Goal: Task Accomplishment & Management: Use online tool/utility

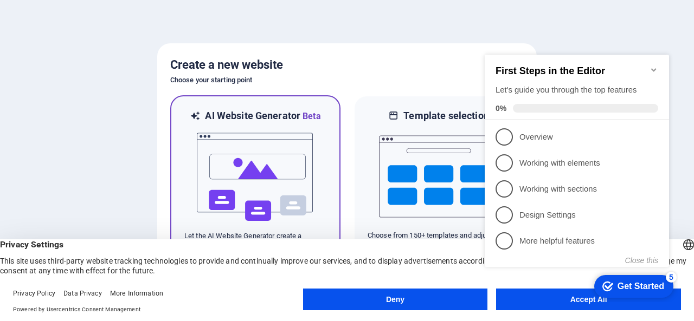
click at [286, 143] on img at bounding box center [255, 177] width 119 height 108
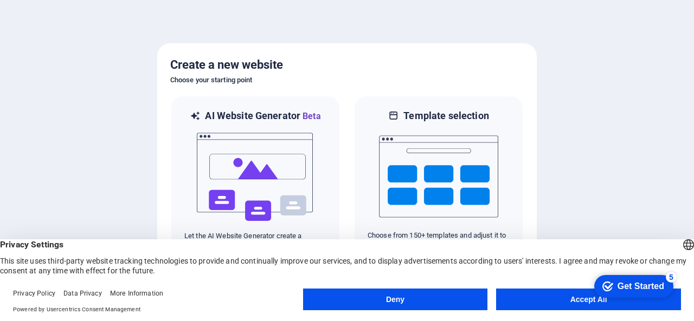
click at [388, 294] on button "Deny" at bounding box center [395, 300] width 185 height 22
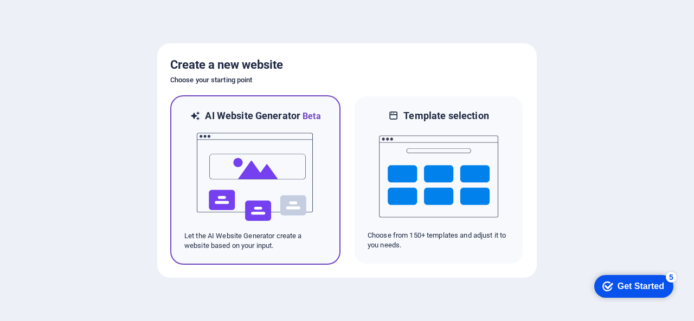
click at [285, 168] on img at bounding box center [255, 177] width 119 height 108
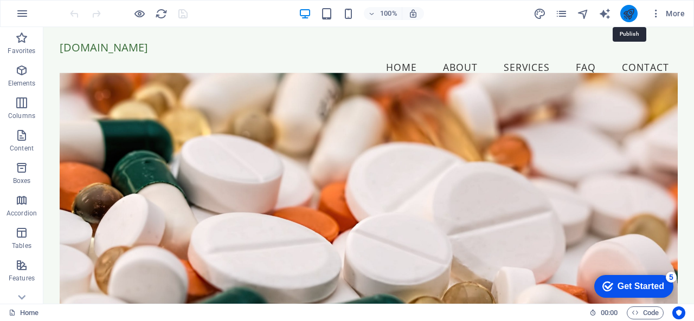
click at [623, 12] on icon "publish" at bounding box center [628, 14] width 12 height 12
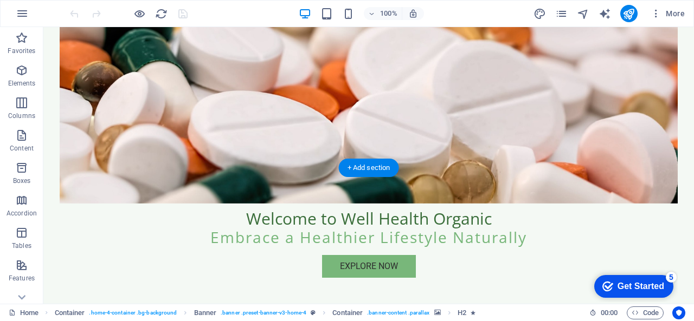
scroll to position [217, 0]
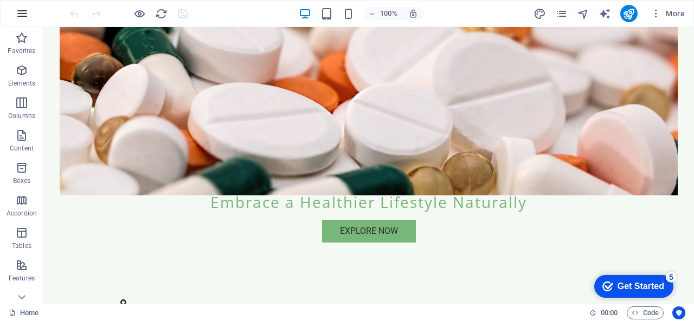
click at [15, 10] on button "button" at bounding box center [22, 14] width 26 height 26
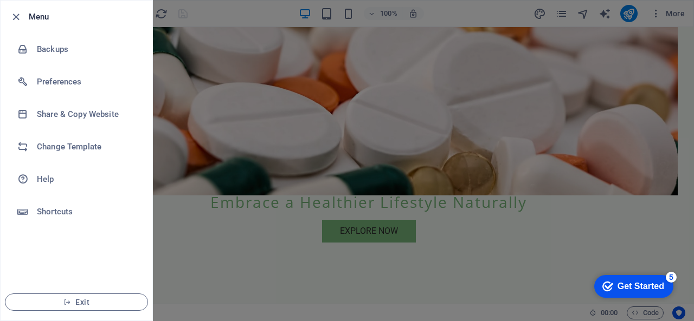
click at [465, 15] on div at bounding box center [347, 160] width 694 height 321
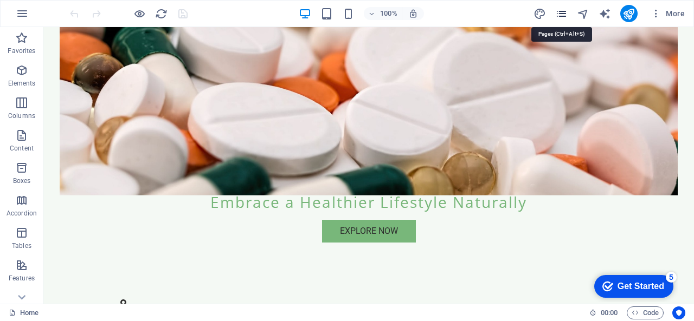
click at [560, 18] on icon "pages" at bounding box center [561, 14] width 12 height 12
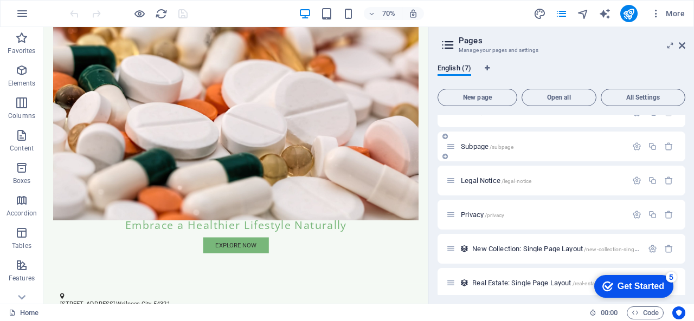
scroll to position [0, 0]
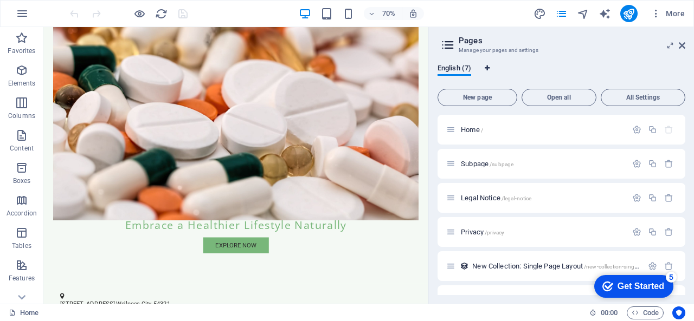
click at [489, 67] on icon "Language Tabs" at bounding box center [487, 68] width 5 height 7
select select "41"
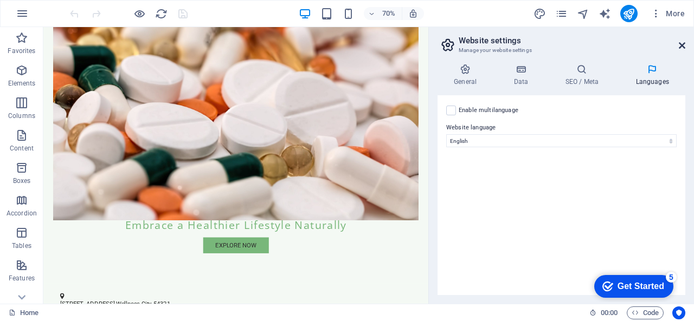
drag, startPoint x: 680, startPoint y: 43, endPoint x: 636, endPoint y: 17, distance: 50.9
click at [680, 43] on icon at bounding box center [682, 45] width 7 height 9
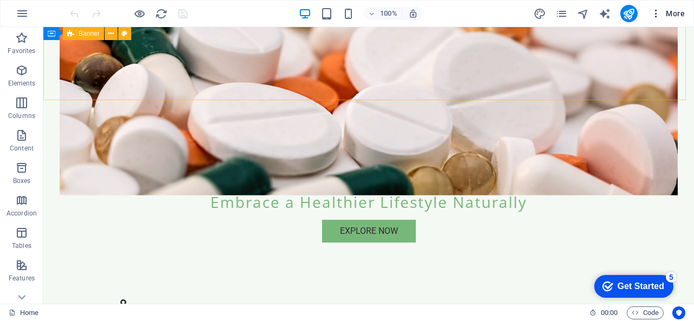
click at [658, 14] on icon "button" at bounding box center [655, 13] width 11 height 11
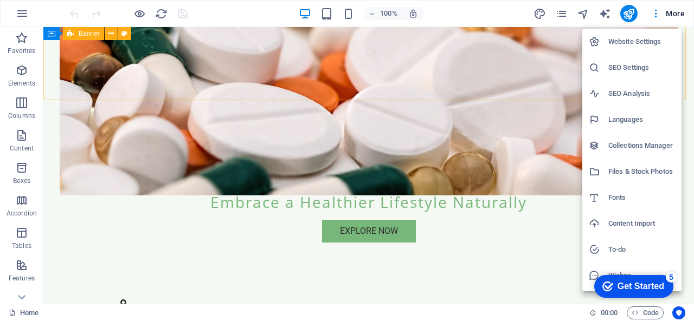
click at [397, 182] on div at bounding box center [347, 160] width 694 height 321
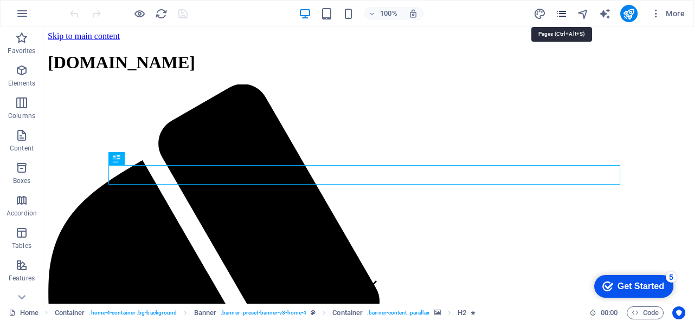
click at [563, 12] on icon "pages" at bounding box center [561, 14] width 12 height 12
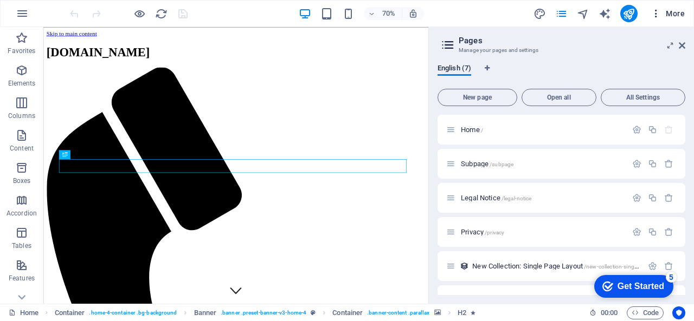
click at [675, 13] on span "More" at bounding box center [667, 13] width 34 height 11
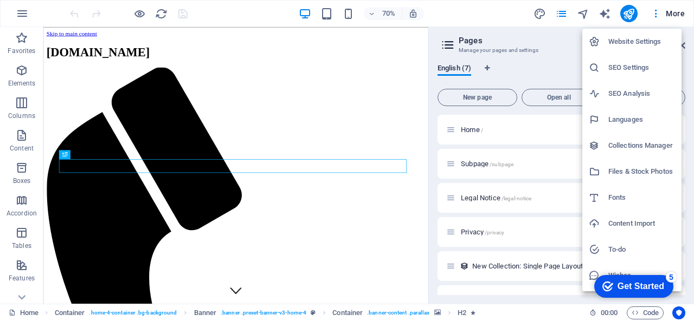
click at [628, 46] on h6 "Website Settings" at bounding box center [641, 41] width 67 height 13
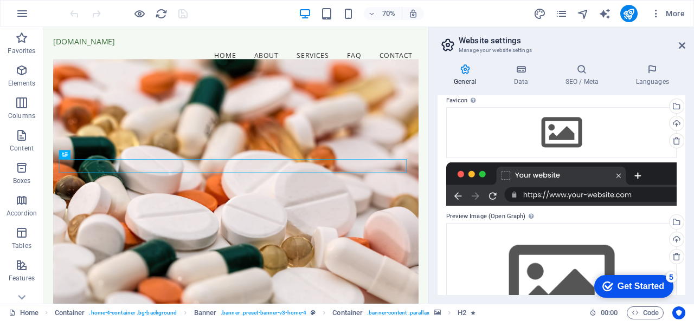
scroll to position [169, 0]
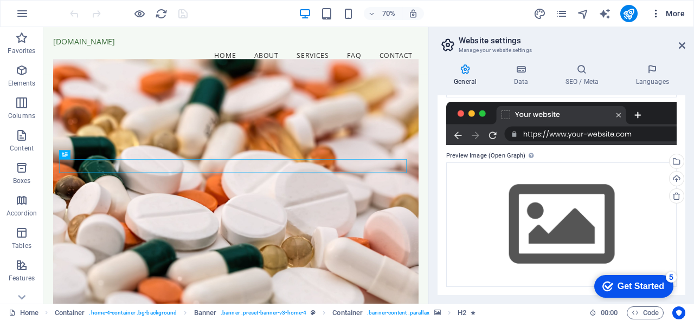
click at [657, 14] on icon "button" at bounding box center [655, 13] width 11 height 11
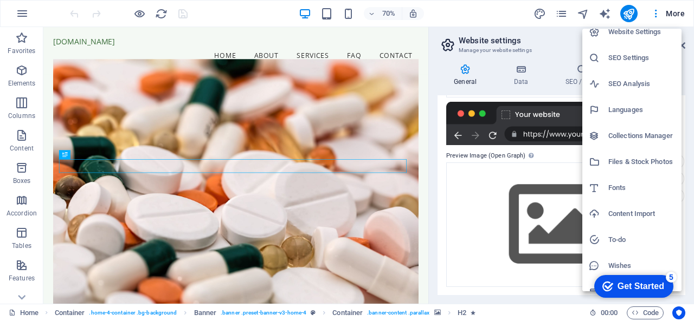
scroll to position [0, 0]
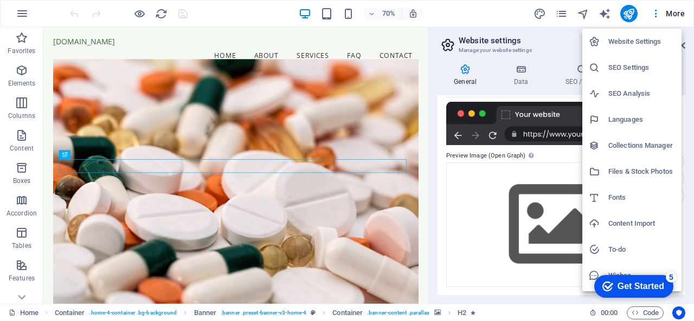
click at [672, 11] on div at bounding box center [347, 160] width 694 height 321
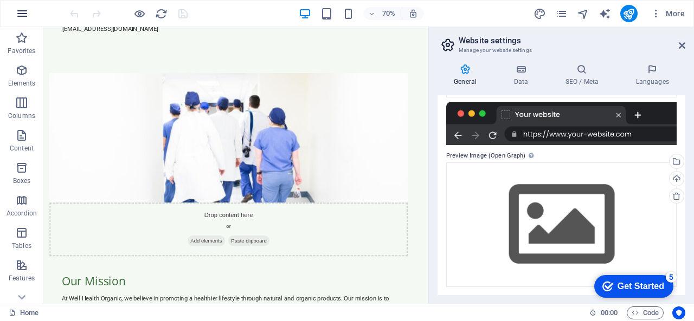
click at [21, 15] on icon "button" at bounding box center [22, 13] width 13 height 13
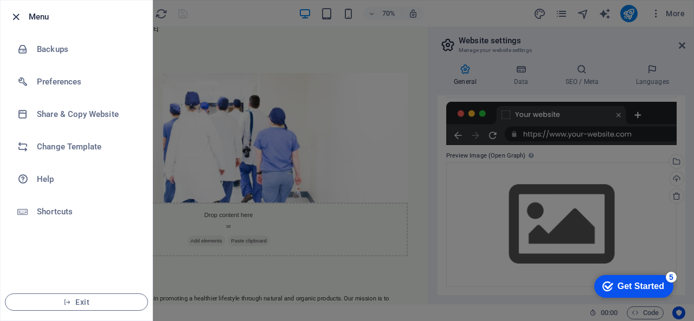
click at [15, 19] on icon "button" at bounding box center [16, 17] width 12 height 12
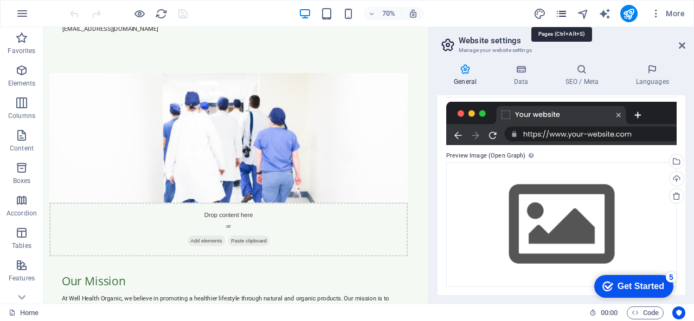
click at [564, 12] on icon "pages" at bounding box center [561, 14] width 12 height 12
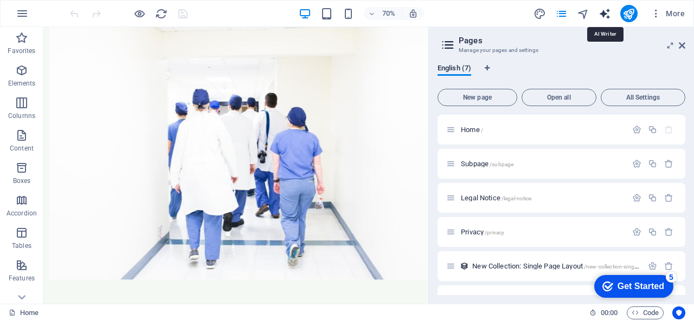
click at [603, 14] on icon "text_generator" at bounding box center [604, 14] width 12 height 12
select select "English"
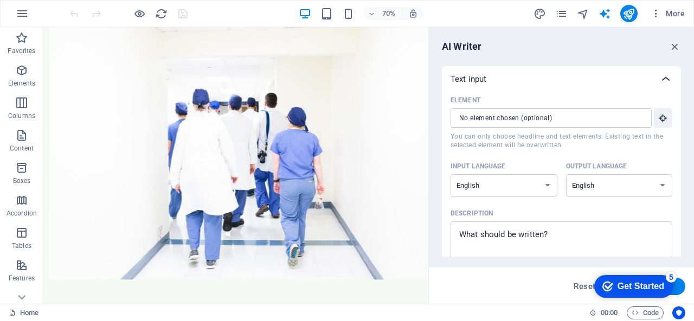
click at [668, 76] on icon at bounding box center [665, 79] width 13 height 13
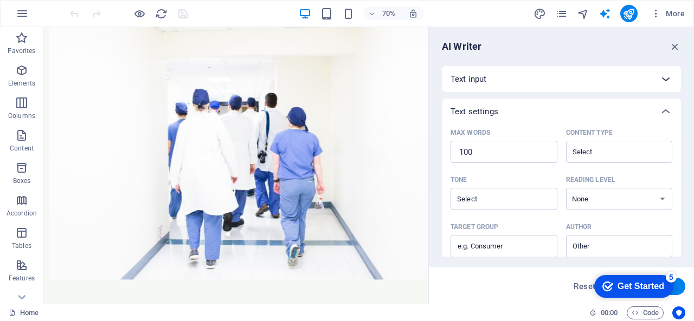
click at [665, 78] on icon at bounding box center [665, 79] width 13 height 13
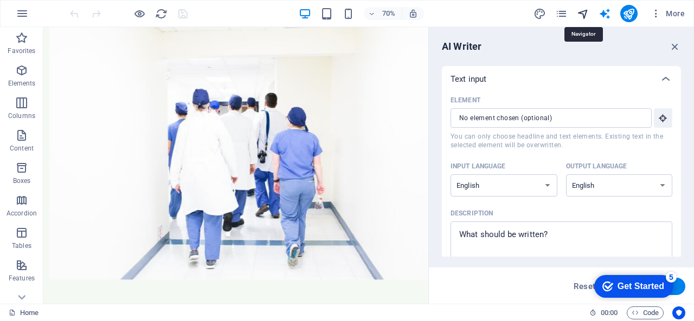
click at [587, 14] on icon "navigator" at bounding box center [583, 14] width 12 height 12
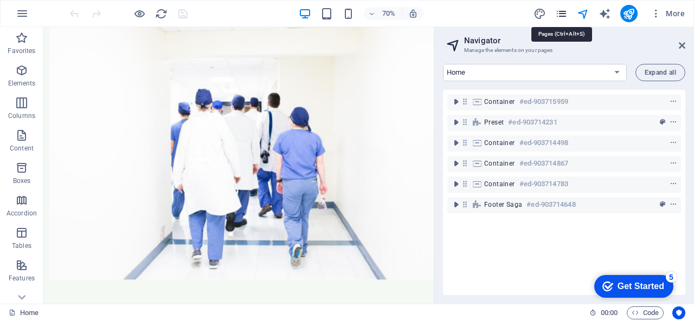
click at [562, 10] on icon "pages" at bounding box center [561, 14] width 12 height 12
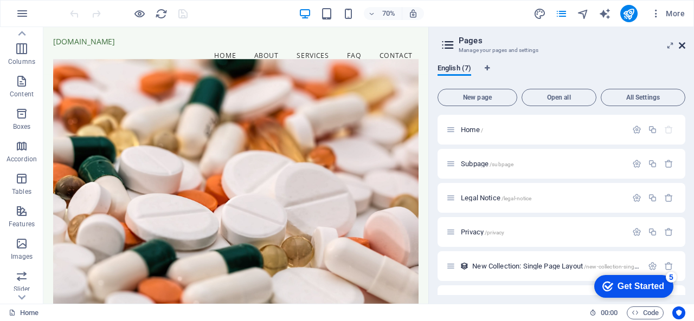
click at [682, 47] on icon at bounding box center [682, 45] width 7 height 9
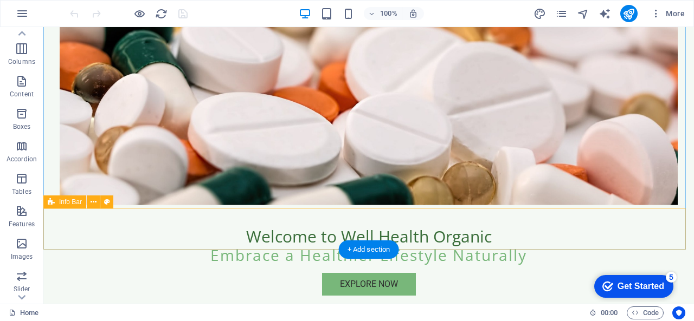
scroll to position [217, 0]
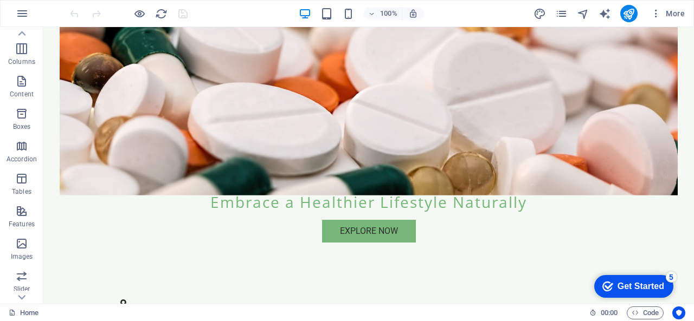
click at [647, 288] on div "Get Started" at bounding box center [640, 287] width 47 height 10
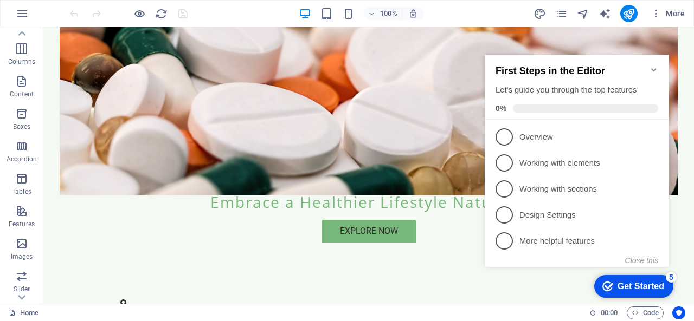
click at [638, 287] on div "Get Started" at bounding box center [640, 287] width 47 height 10
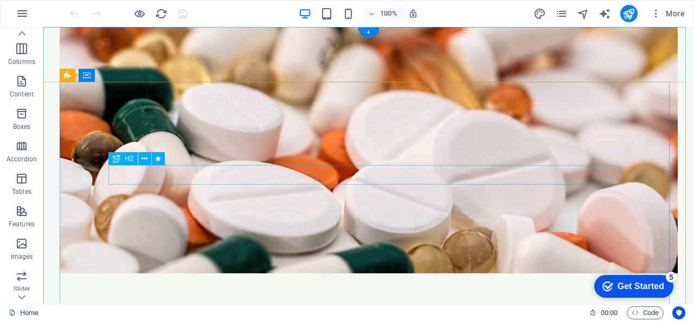
scroll to position [0, 0]
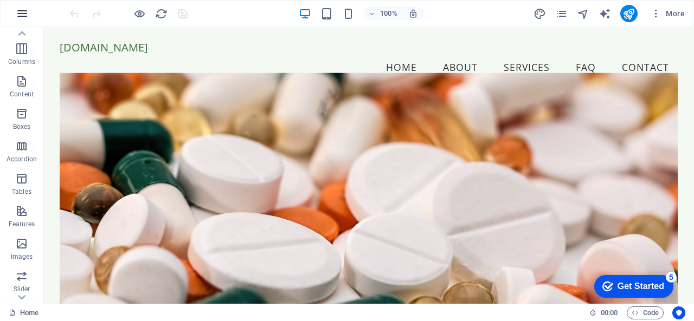
click at [17, 14] on icon "button" at bounding box center [22, 13] width 13 height 13
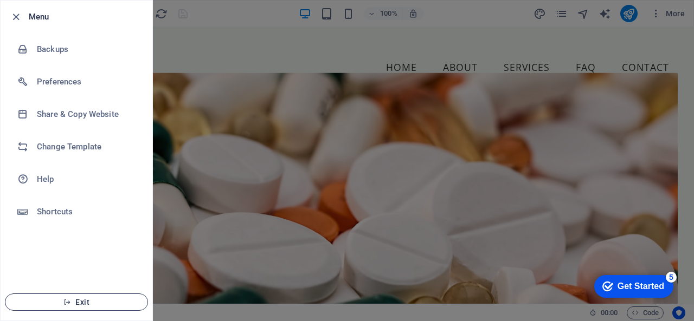
click at [120, 303] on span "Exit" at bounding box center [76, 302] width 125 height 9
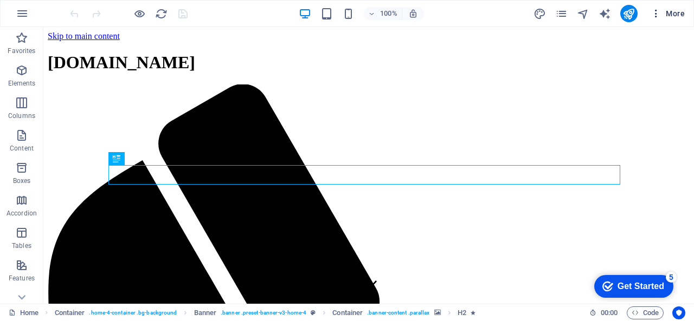
click at [657, 14] on icon "button" at bounding box center [655, 13] width 11 height 11
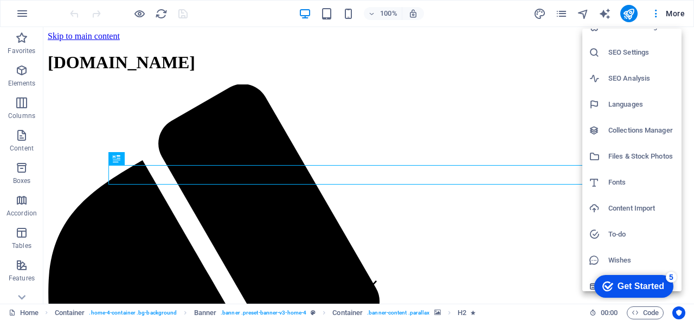
scroll to position [23, 0]
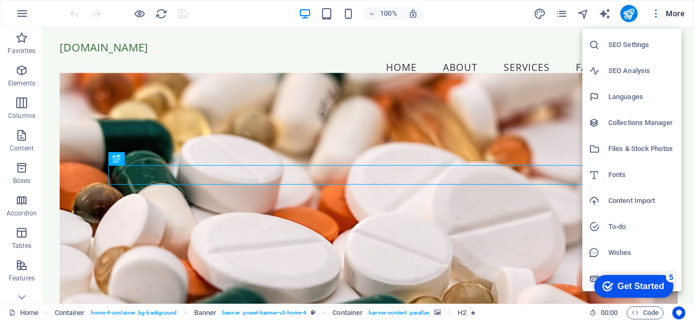
click at [514, 21] on div at bounding box center [347, 160] width 694 height 321
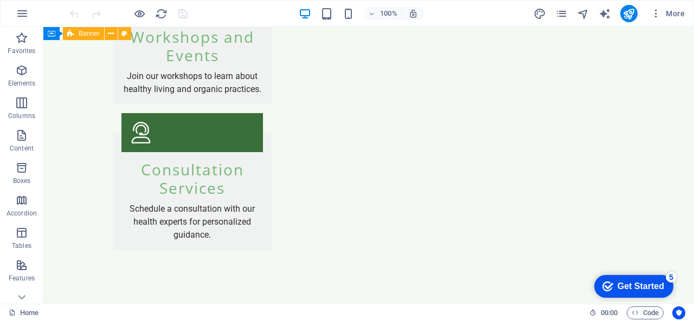
scroll to position [1843, 0]
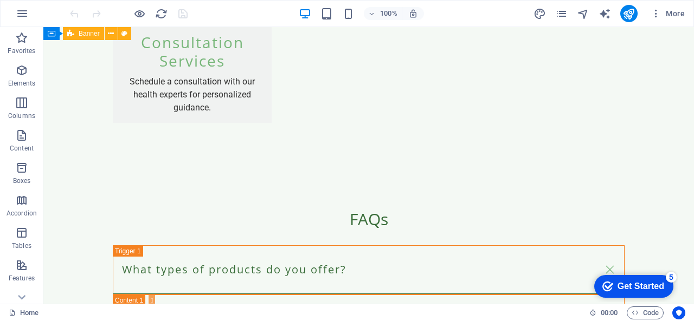
click at [605, 290] on icon "Get Started 5 items remaining, 0% complete" at bounding box center [607, 287] width 11 height 10
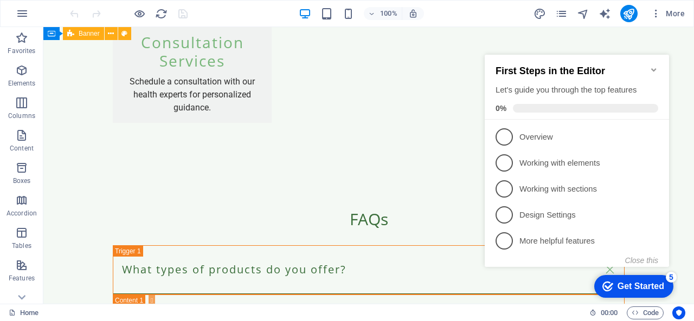
click at [650, 66] on icon "Minimize checklist" at bounding box center [653, 70] width 9 height 9
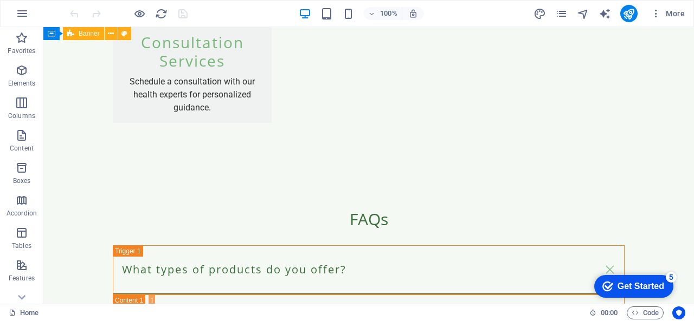
click at [646, 290] on div "Get Started" at bounding box center [640, 287] width 47 height 10
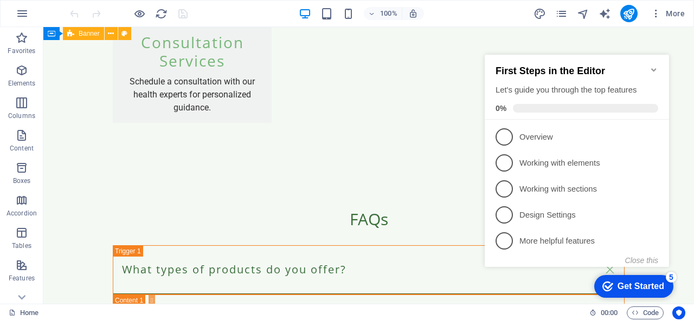
click at [625, 287] on div "Get Started" at bounding box center [640, 287] width 47 height 10
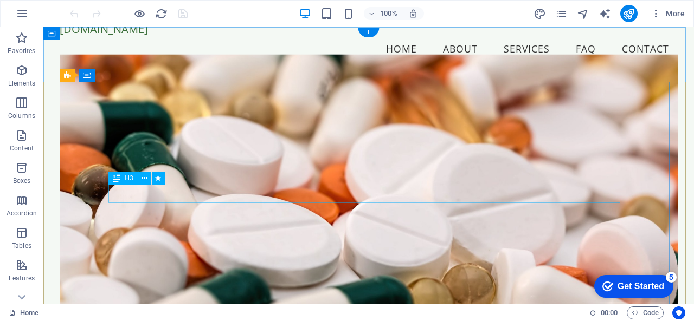
scroll to position [0, 0]
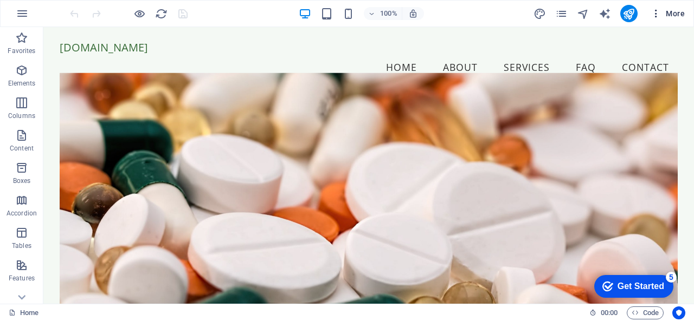
click at [656, 16] on icon "button" at bounding box center [655, 13] width 11 height 11
